Goal: Task Accomplishment & Management: Manage account settings

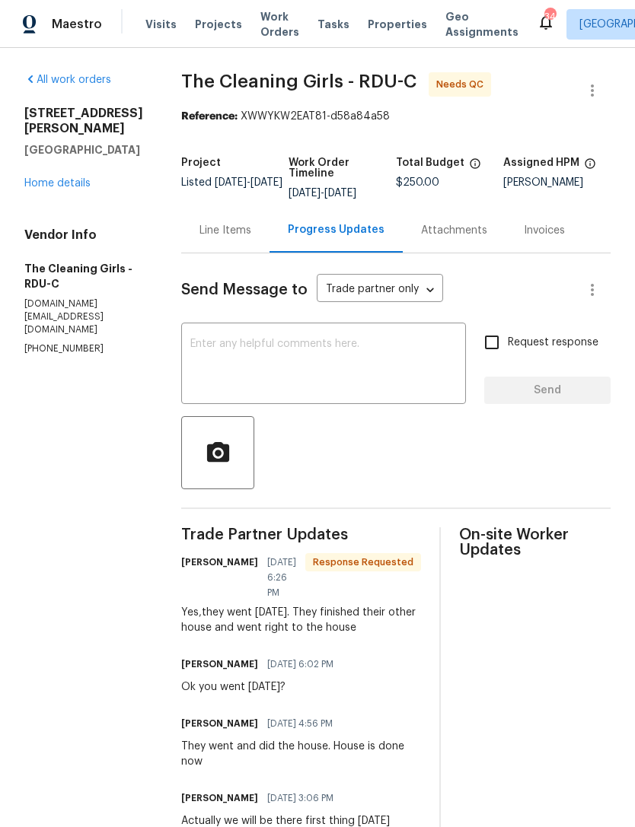
click at [36, 178] on link "Home details" at bounding box center [57, 183] width 66 height 11
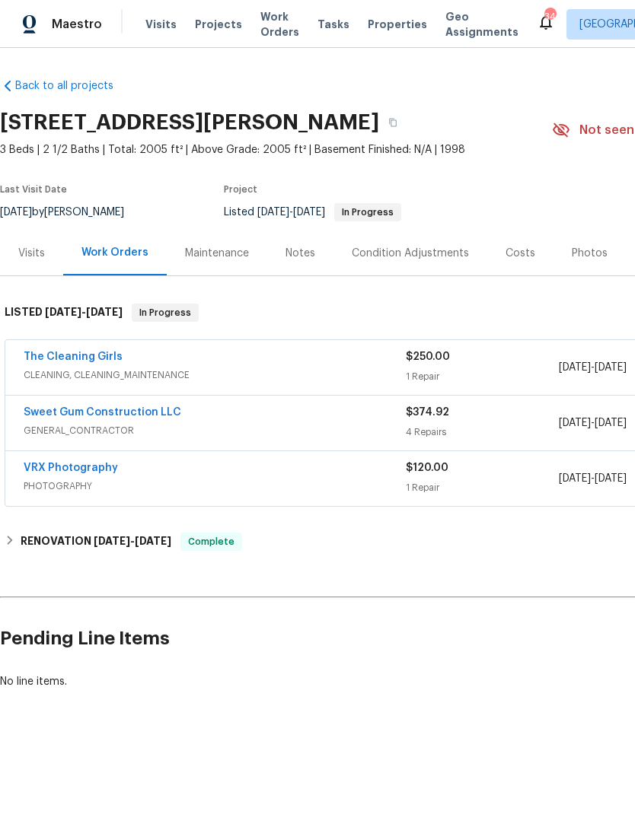
click at [53, 358] on link "The Cleaning Girls" at bounding box center [73, 357] width 99 height 11
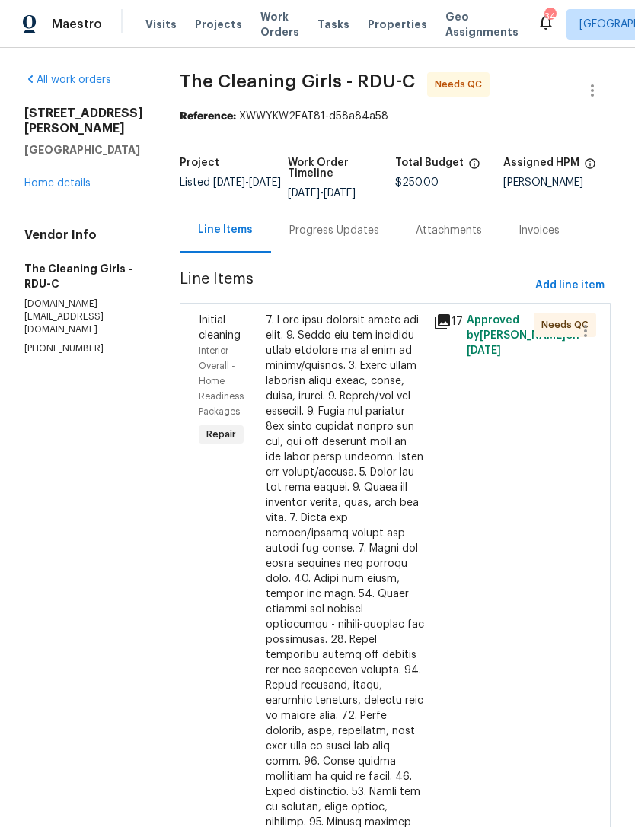
click at [361, 238] on div "Progress Updates" at bounding box center [334, 230] width 90 height 15
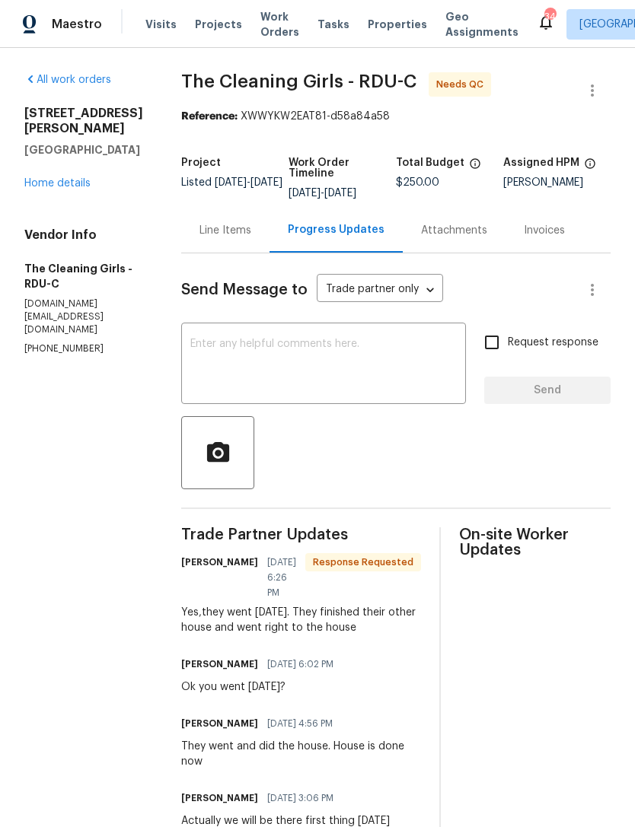
click at [374, 381] on textarea at bounding box center [323, 365] width 266 height 53
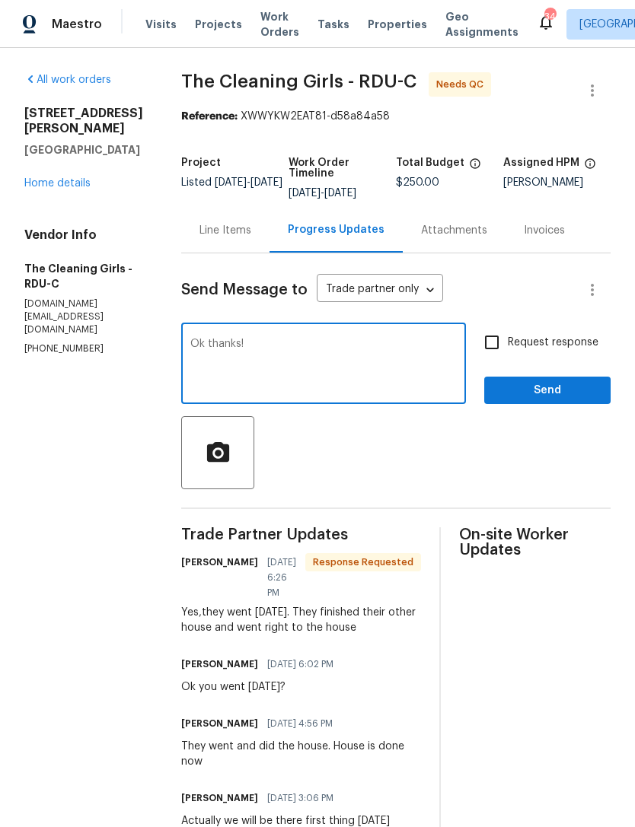
type textarea "Ok thanks!"
click at [548, 400] on span "Send" at bounding box center [547, 390] width 102 height 19
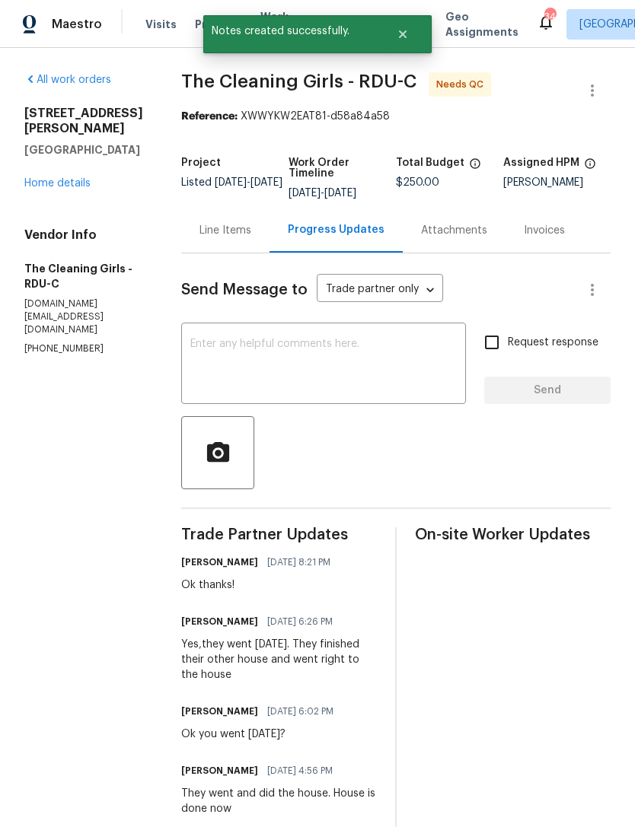
click at [239, 238] on div "Line Items" at bounding box center [225, 230] width 52 height 15
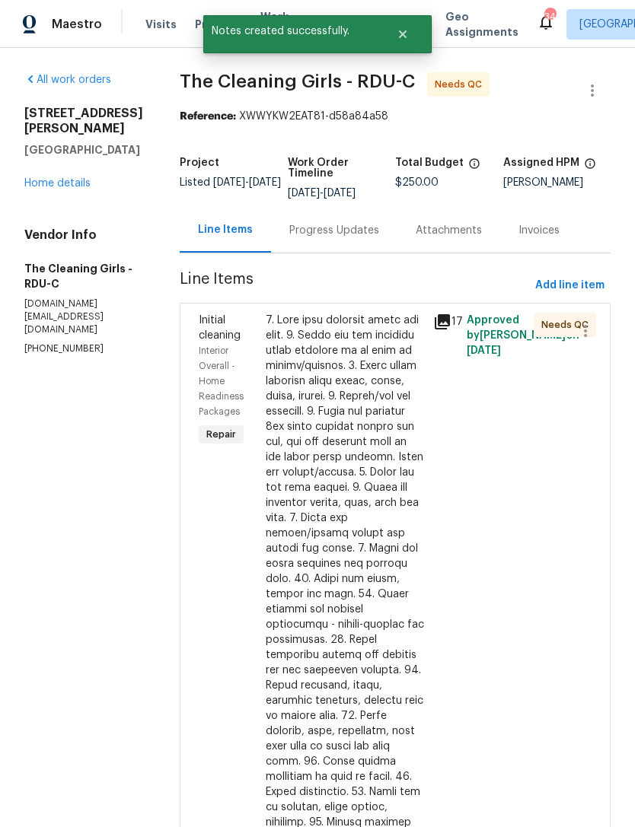
click at [383, 457] on div at bounding box center [345, 678] width 158 height 731
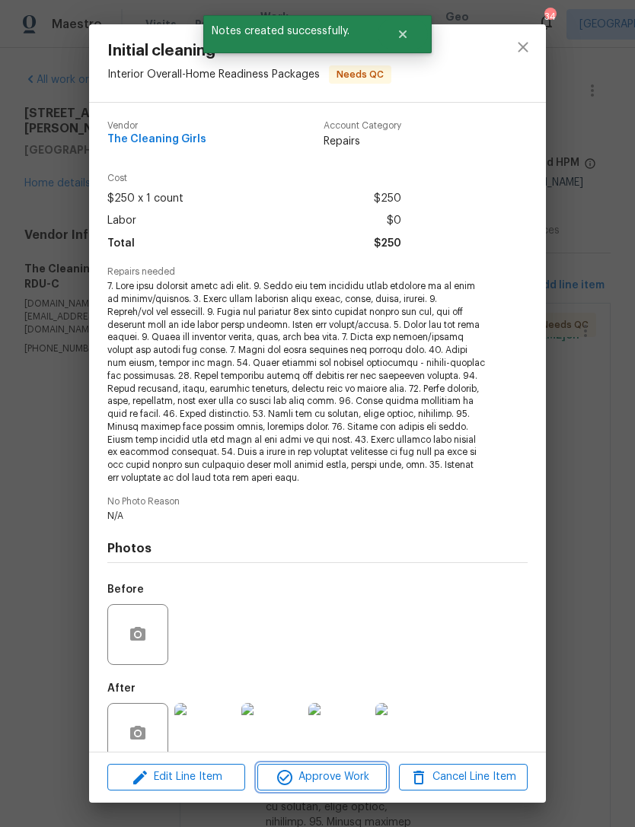
click at [330, 782] on span "Approve Work" at bounding box center [321, 777] width 119 height 19
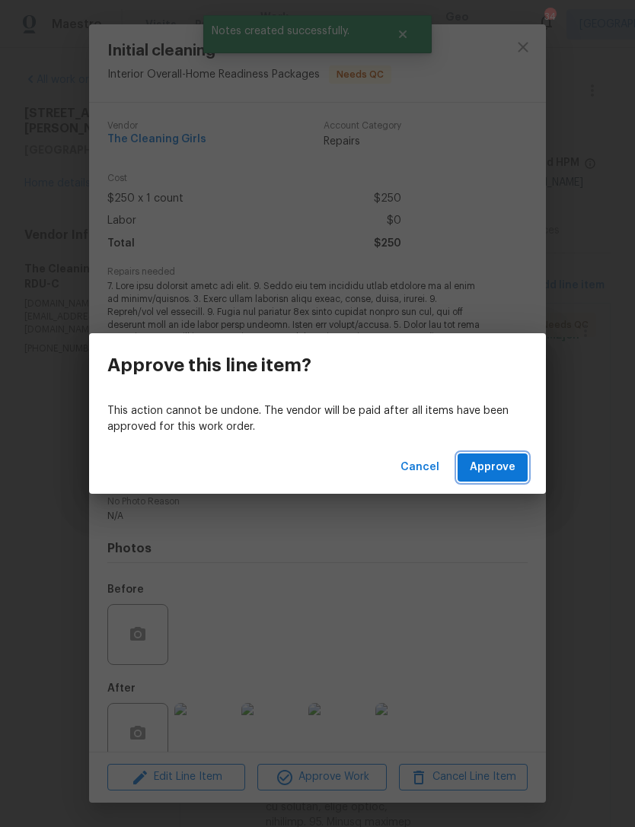
click at [495, 467] on span "Approve" at bounding box center [493, 467] width 46 height 19
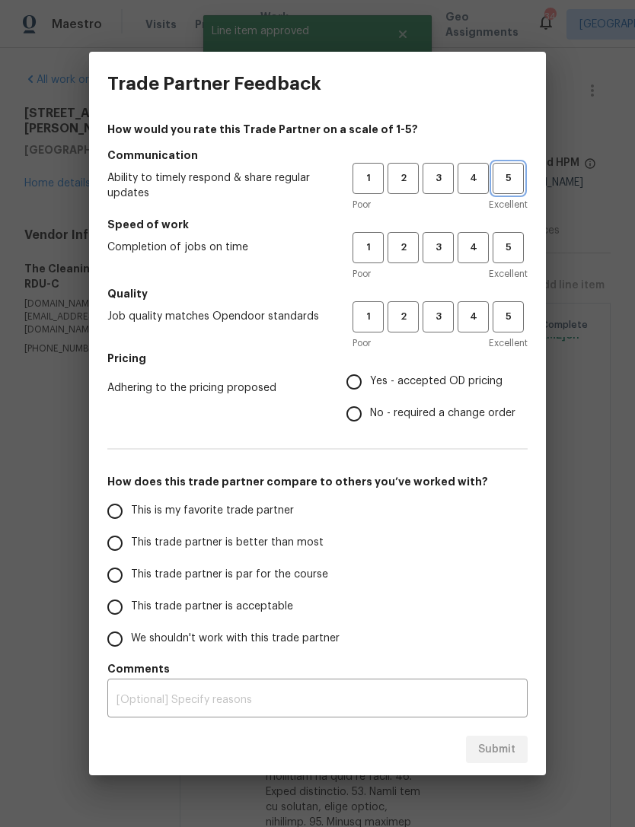
click at [507, 191] on button "5" at bounding box center [507, 178] width 31 height 31
click at [512, 241] on span "5" at bounding box center [508, 248] width 28 height 18
click at [520, 315] on span "5" at bounding box center [508, 317] width 28 height 18
click at [485, 371] on label "Yes - accepted OD pricing" at bounding box center [426, 382] width 177 height 32
click at [370, 371] on input "Yes - accepted OD pricing" at bounding box center [354, 382] width 32 height 32
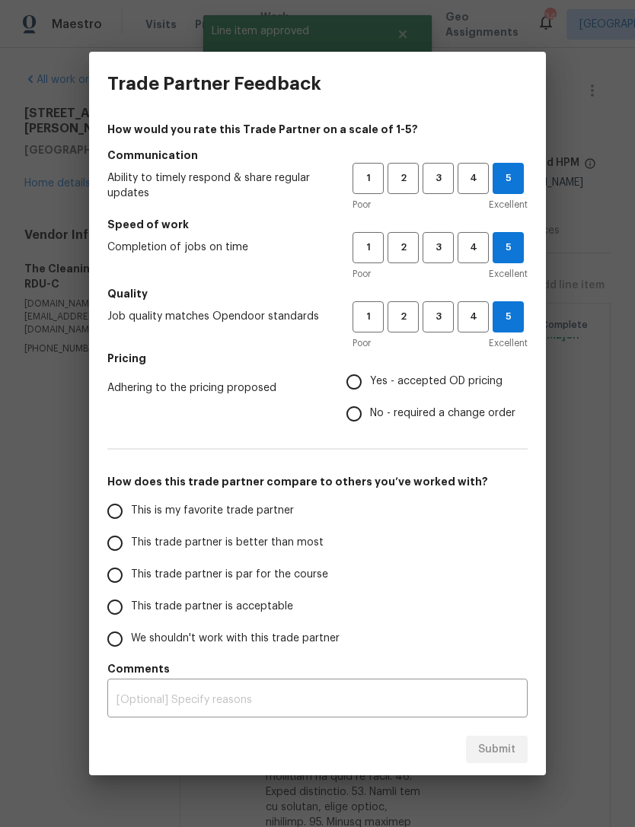
radio input "true"
click at [109, 514] on input "This is my favorite trade partner" at bounding box center [115, 511] width 32 height 32
click at [515, 745] on button "Submit" at bounding box center [497, 750] width 62 height 28
radio input "true"
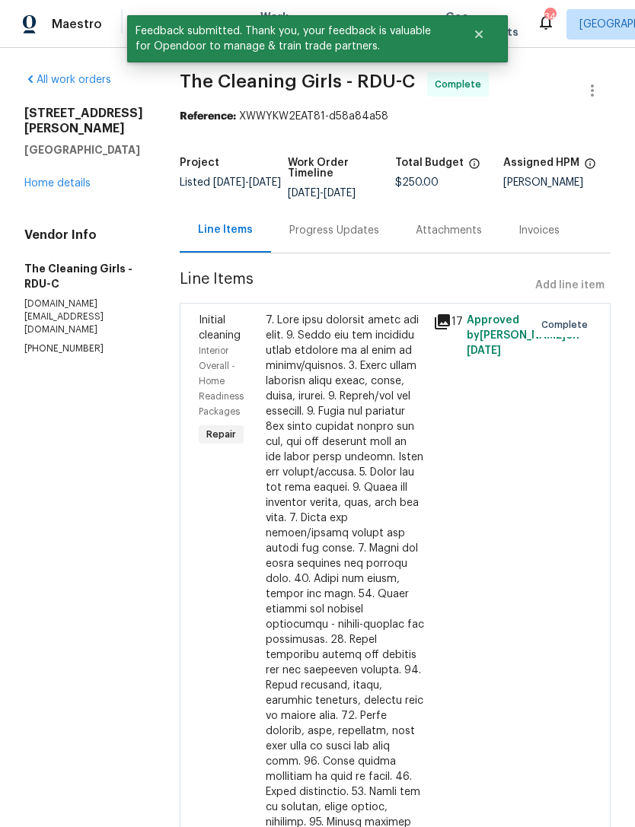
click at [50, 178] on link "Home details" at bounding box center [57, 183] width 66 height 11
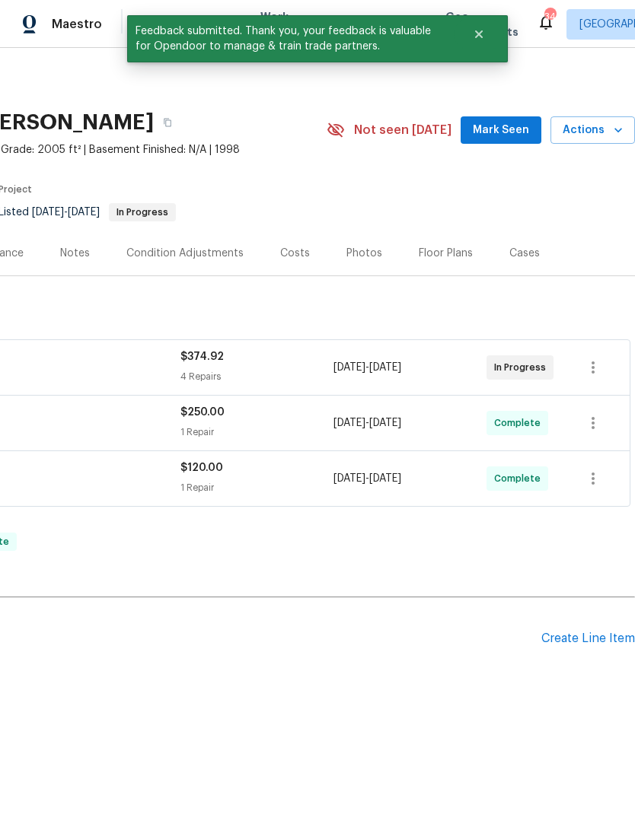
scroll to position [0, 225]
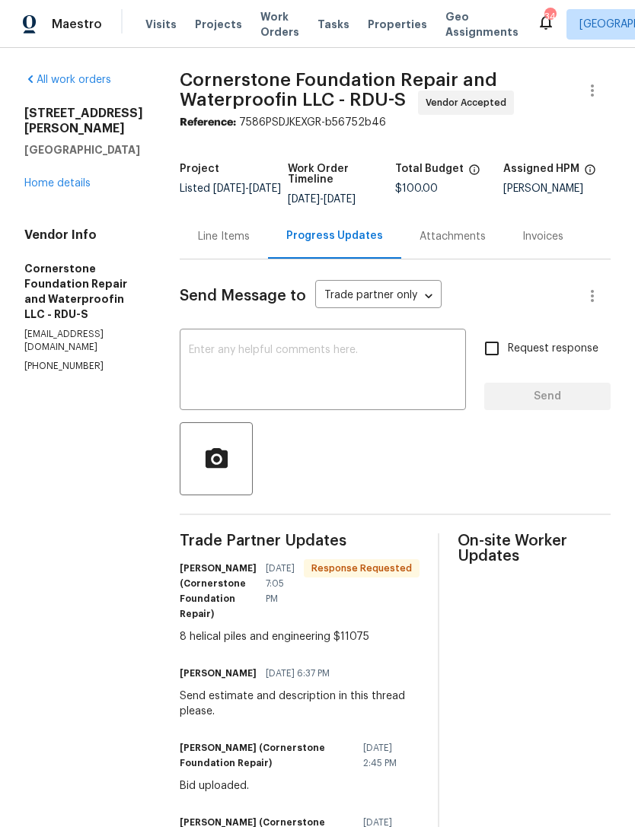
click at [48, 178] on link "Home details" at bounding box center [57, 183] width 66 height 11
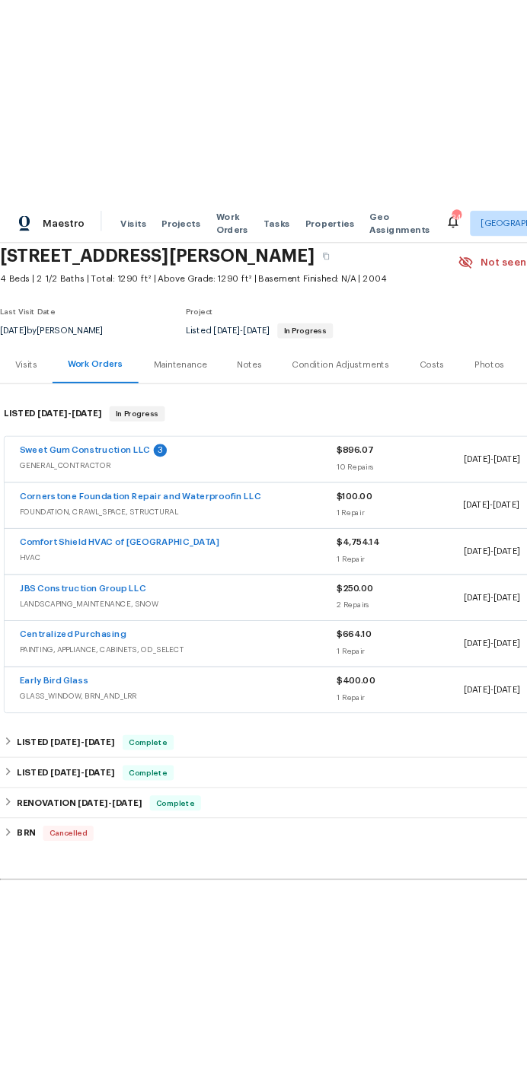
scroll to position [59, 0]
